Goal: Navigation & Orientation: Find specific page/section

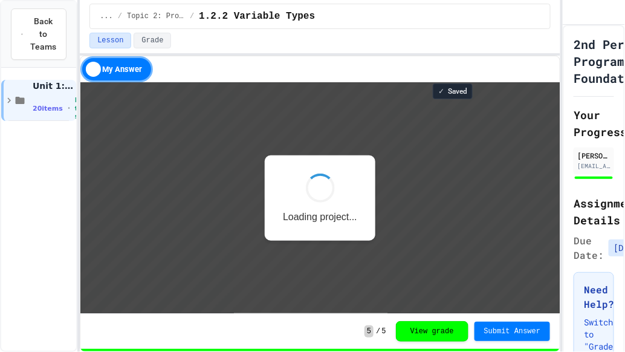
scroll to position [1, 0]
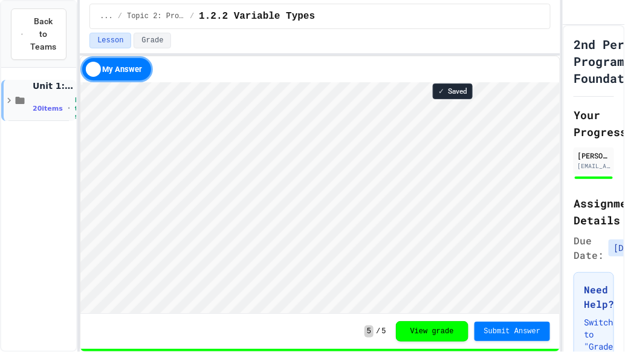
click at [20, 105] on icon at bounding box center [20, 100] width 11 height 11
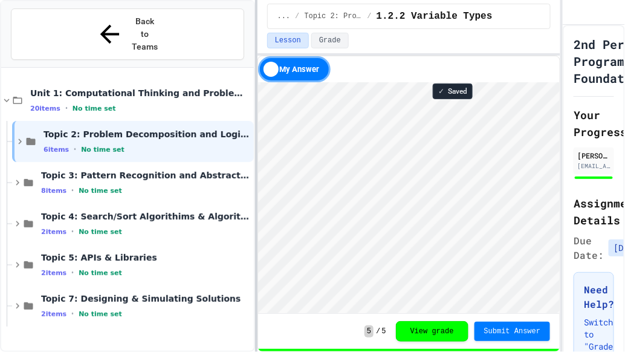
click at [257, 129] on div at bounding box center [256, 176] width 2 height 352
click at [15, 301] on icon at bounding box center [17, 306] width 11 height 11
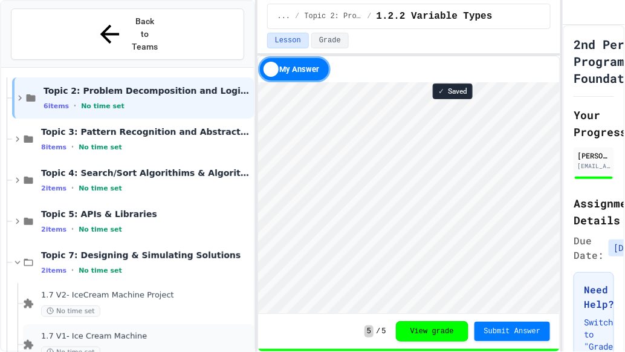
click at [156, 331] on div "1.7 V1- Ice Cream Machine No time set" at bounding box center [146, 344] width 210 height 27
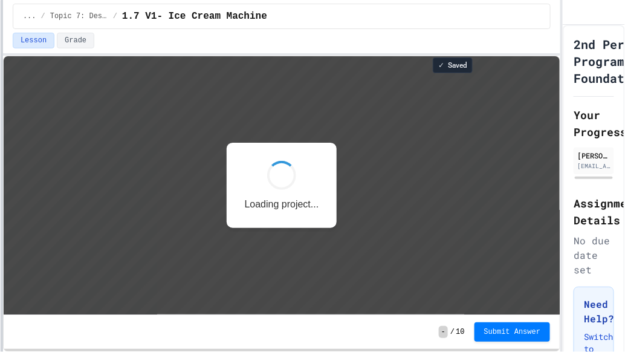
click at [0, 174] on div "Back to Teams Unit 1: Computational Thinking and Problem Solving 20 items • No …" at bounding box center [312, 176] width 625 height 352
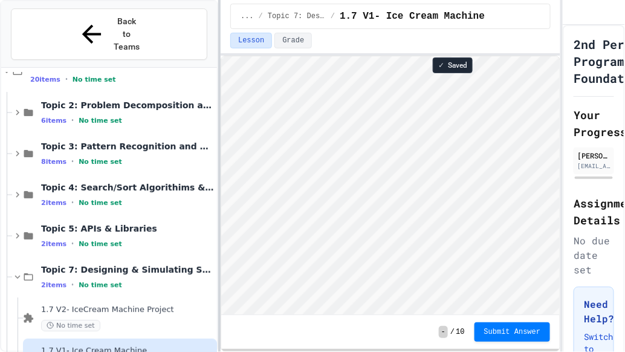
click at [220, 142] on div at bounding box center [219, 176] width 2 height 352
click at [132, 320] on div "No time set" at bounding box center [128, 325] width 174 height 11
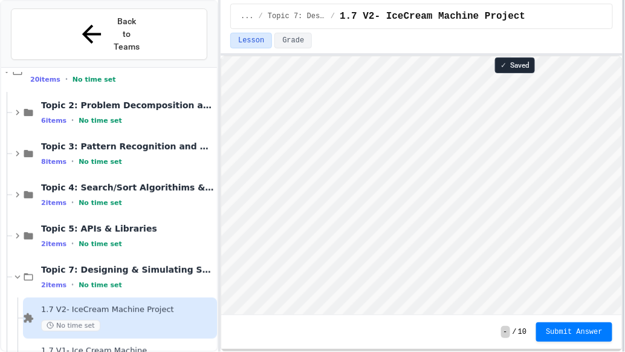
click at [624, 129] on div at bounding box center [624, 176] width 2 height 352
click at [219, 138] on div at bounding box center [219, 176] width 2 height 352
click at [145, 346] on span "1.7 V1- Ice Cream Machine" at bounding box center [127, 351] width 173 height 10
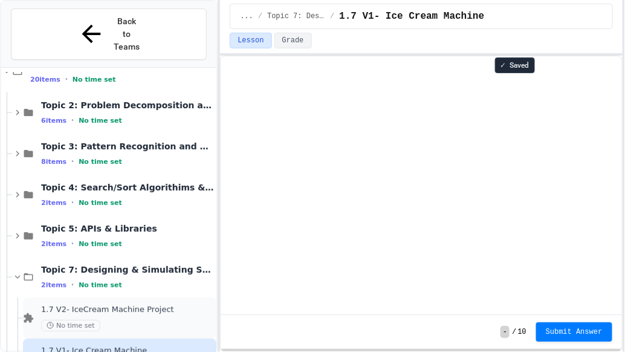
click at [174, 320] on div "No time set" at bounding box center [127, 325] width 173 height 11
